Goal: Information Seeking & Learning: Learn about a topic

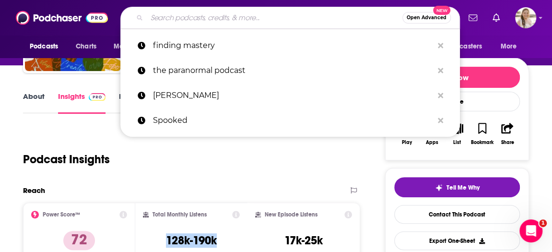
click at [192, 19] on input "Search podcasts, credits, & more..." at bounding box center [275, 17] width 256 height 15
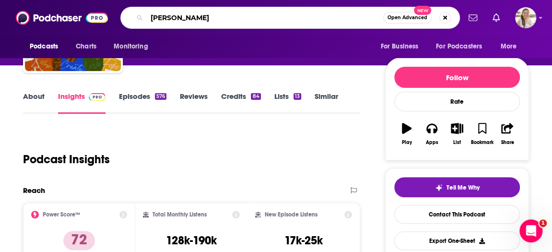
type input "[PERSON_NAME]"
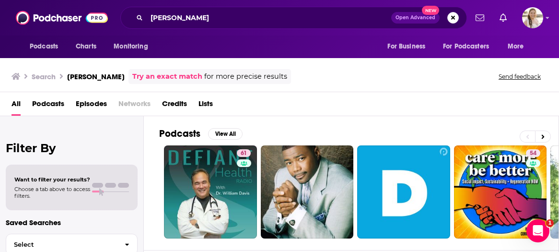
click at [90, 103] on span "Episodes" at bounding box center [91, 106] width 31 height 20
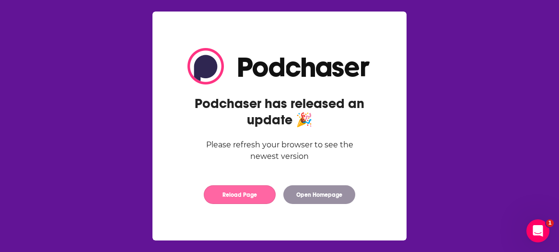
click at [247, 196] on button "Reload Page" at bounding box center [240, 194] width 72 height 19
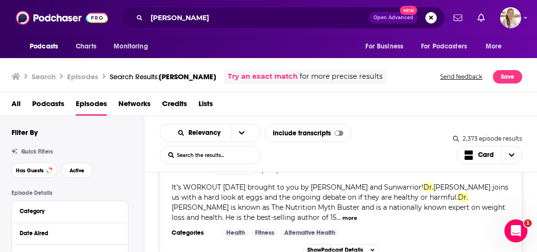
scroll to position [4027, 0]
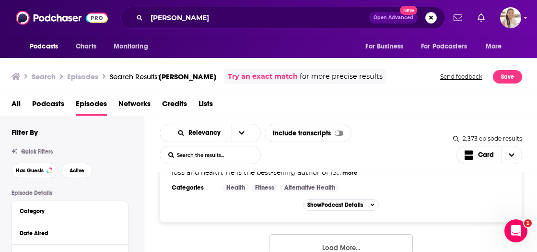
click at [340, 234] on button "Load More..." at bounding box center [341, 247] width 144 height 26
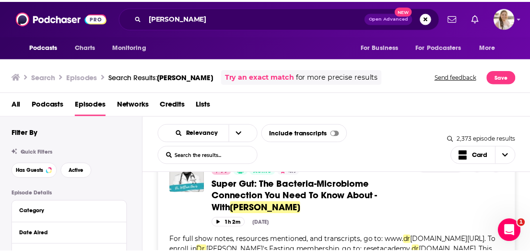
scroll to position [5275, 0]
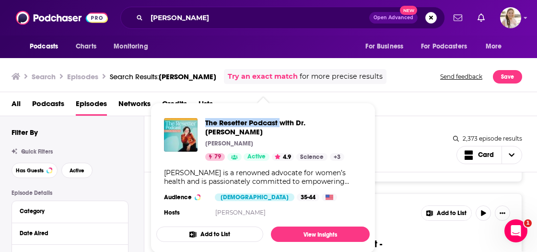
drag, startPoint x: 204, startPoint y: 122, endPoint x: 280, endPoint y: 124, distance: 75.3
click at [280, 124] on div "The Resetter Podcast with Dr. [PERSON_NAME] [PERSON_NAME] 79 Active 4.9 Science…" at bounding box center [263, 139] width 198 height 43
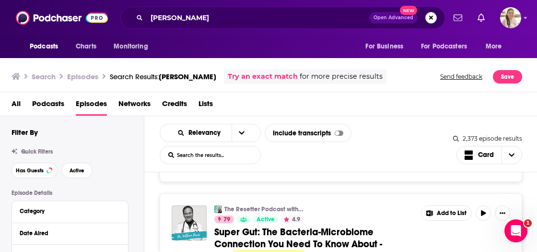
click at [273, 226] on span "Super Gut: The Bacteria-Microbiome Connection You Need To Know About - With" at bounding box center [298, 244] width 168 height 36
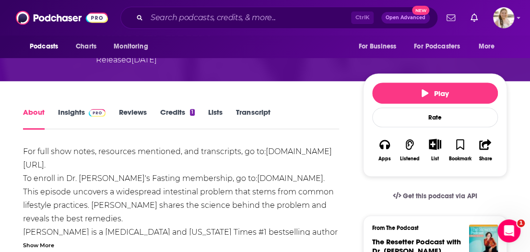
scroll to position [192, 0]
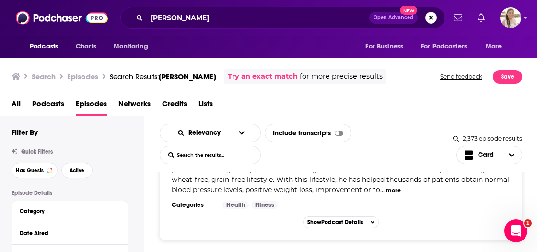
scroll to position [4027, 0]
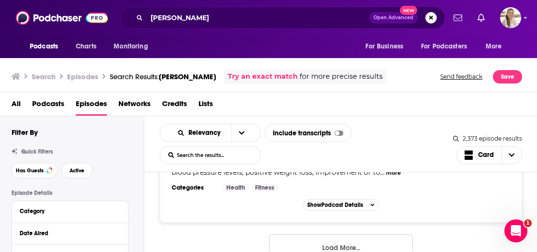
drag, startPoint x: 349, startPoint y: 222, endPoint x: 378, endPoint y: 216, distance: 29.4
click at [349, 234] on button "Load More..." at bounding box center [341, 247] width 144 height 26
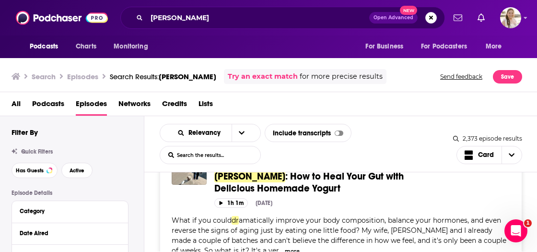
scroll to position [8314, 0]
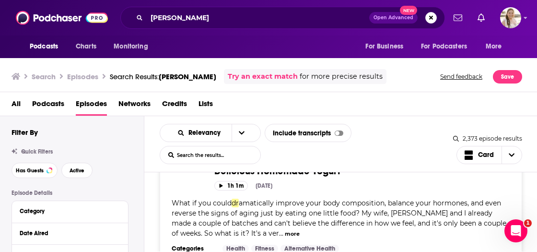
drag, startPoint x: 504, startPoint y: 109, endPoint x: 461, endPoint y: 62, distance: 63.8
click at [504, 109] on div "All Podcasts Episodes Networks Credits Lists" at bounding box center [271, 106] width 519 height 20
